Goal: Task Accomplishment & Management: Manage account settings

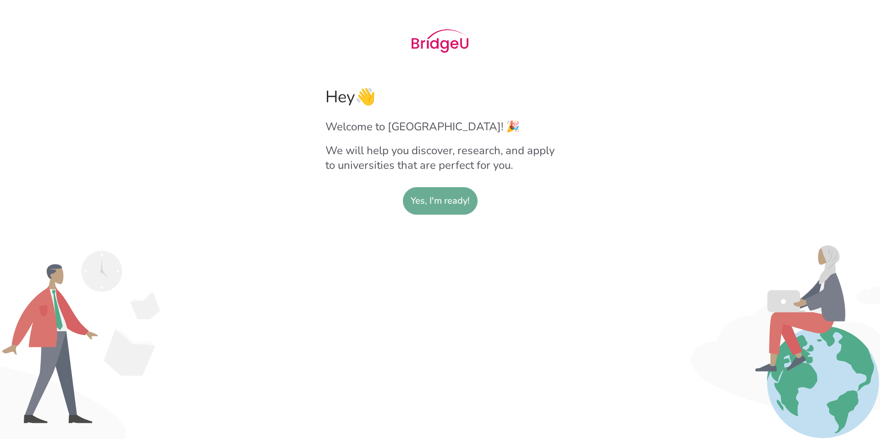
click at [435, 203] on slot "Yes, I'm ready!" at bounding box center [440, 200] width 59 height 27
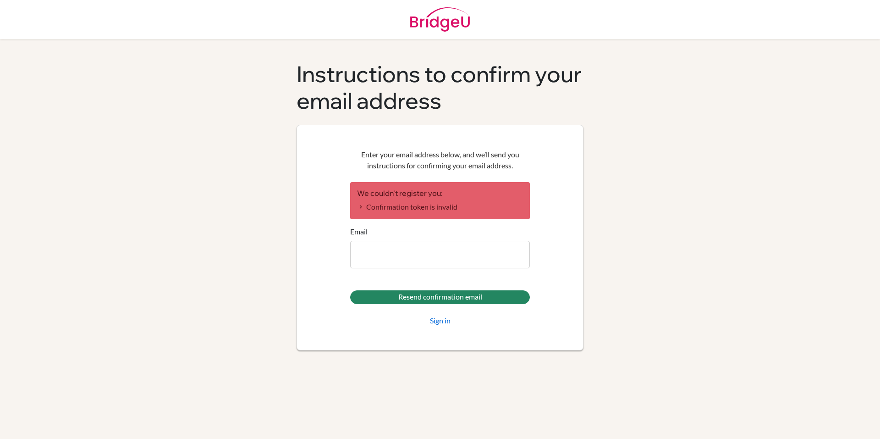
type input "srinesh.krishnamurthy@gmail.com"
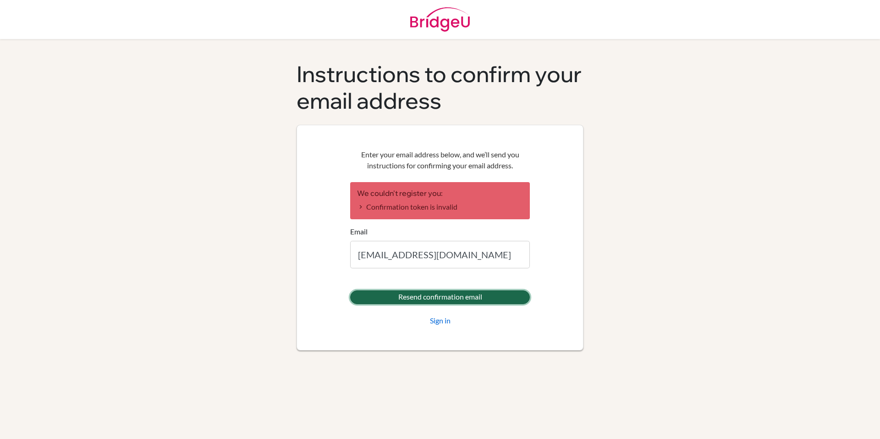
click at [426, 296] on input "Resend confirmation email" at bounding box center [440, 297] width 180 height 14
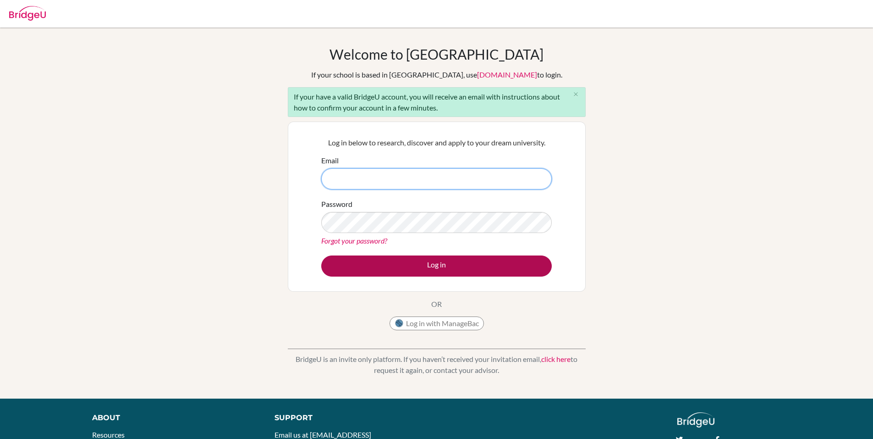
type input "[EMAIL_ADDRESS][DOMAIN_NAME]"
click at [431, 266] on button "Log in" at bounding box center [436, 265] width 231 height 21
